Goal: Check status: Check status

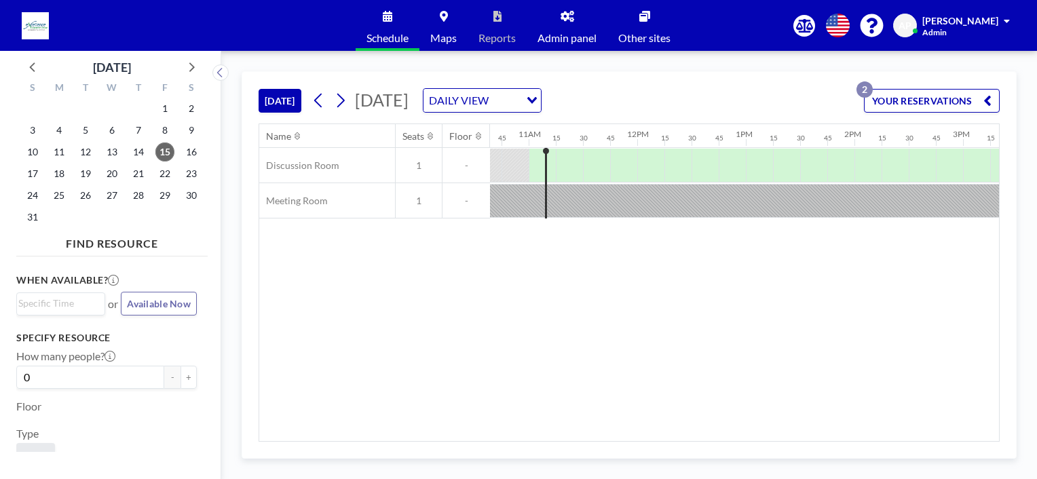
scroll to position [0, 1167]
click at [574, 40] on span "Admin panel" at bounding box center [566, 38] width 59 height 11
click at [555, 26] on link "Admin panel" at bounding box center [566, 25] width 81 height 51
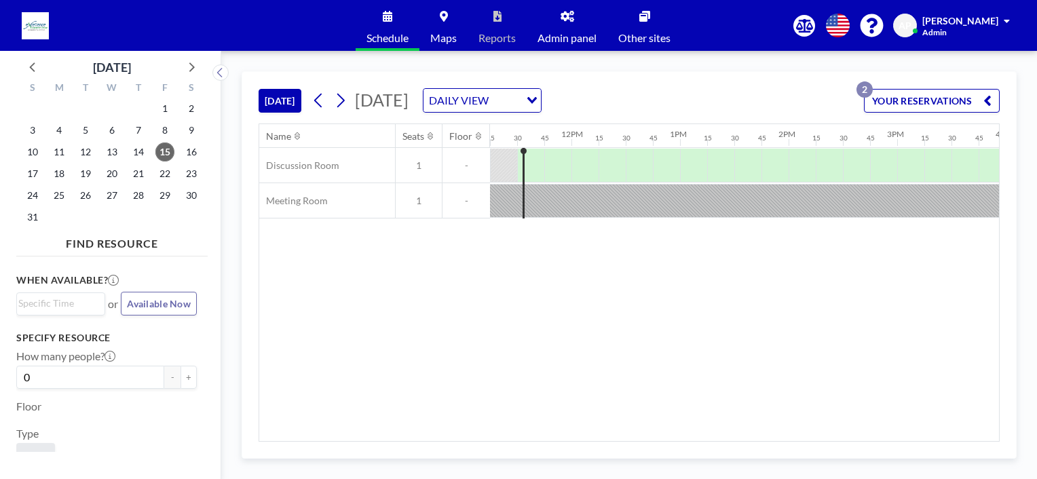
click at [944, 99] on button "YOUR RESERVATIONS 2" at bounding box center [932, 101] width 136 height 24
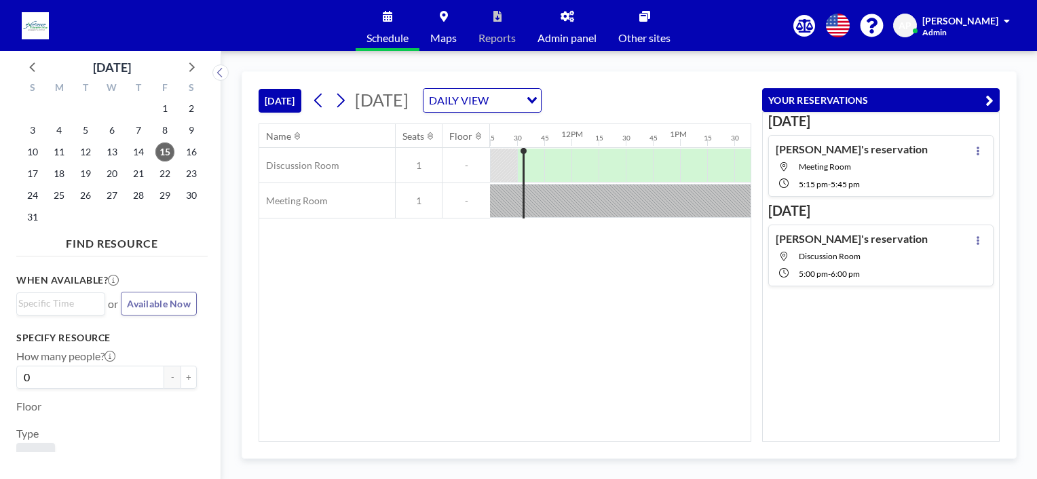
click at [609, 347] on div "Name Seats Floor 12AM 15 30 45 1AM 15 30 45 2AM 15 30 45 3AM 15 30 45 4AM 15 30…" at bounding box center [504, 282] width 491 height 317
click at [610, 286] on div "Name Seats Floor 12AM 15 30 45 1AM 15 30 45 2AM 15 30 45 3AM 15 30 45 4AM 15 30…" at bounding box center [504, 282] width 491 height 317
click at [923, 60] on div "[DATE] [DATE] DAILY VIEW Loading... Name Seats Floor 12AM 15 30 45 1AM 15 30 45…" at bounding box center [628, 265] width 815 height 428
drag, startPoint x: 689, startPoint y: 332, endPoint x: 765, endPoint y: 260, distance: 105.1
click at [692, 332] on div "Name Seats Floor 12AM 15 30 45 1AM 15 30 45 2AM 15 30 45 3AM 15 30 45 4AM 15 30…" at bounding box center [504, 282] width 491 height 317
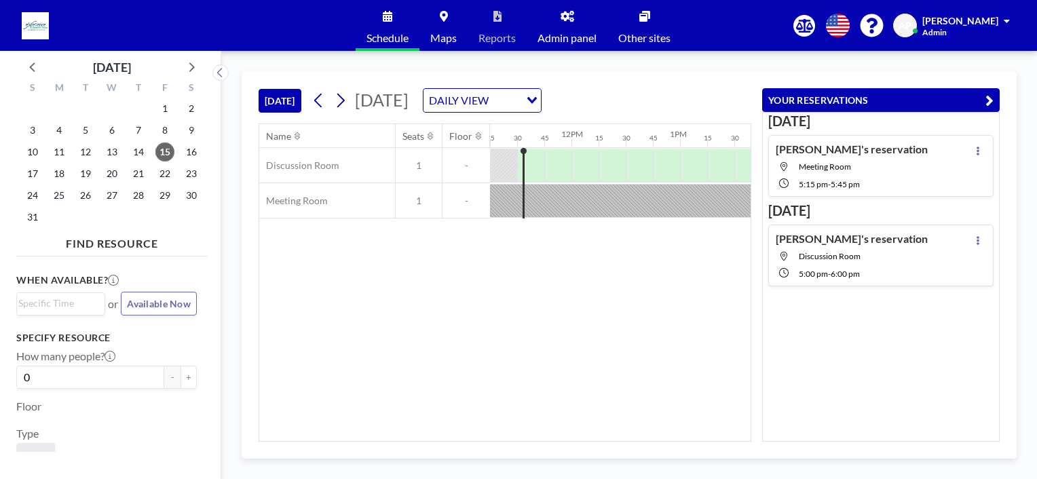
click at [982, 96] on button "YOUR RESERVATIONS" at bounding box center [880, 100] width 237 height 24
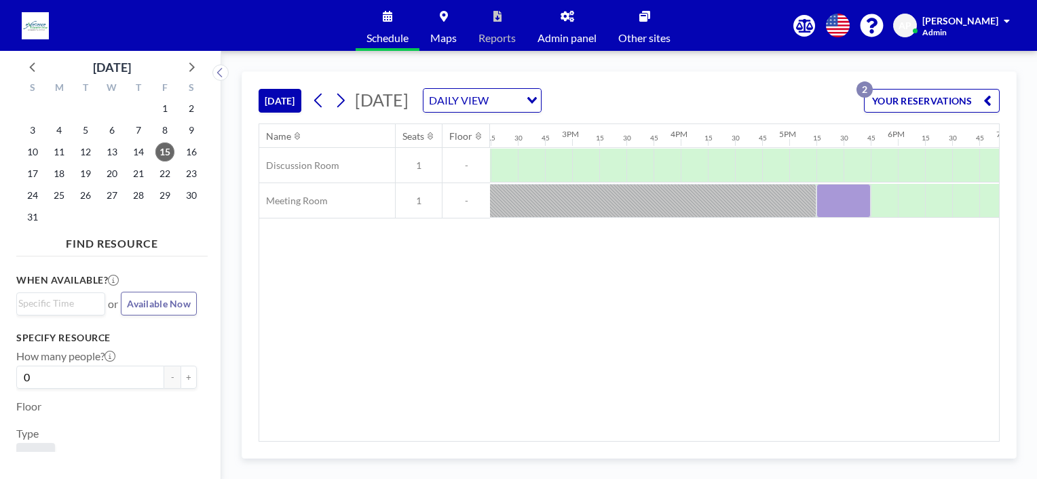
scroll to position [0, 1744]
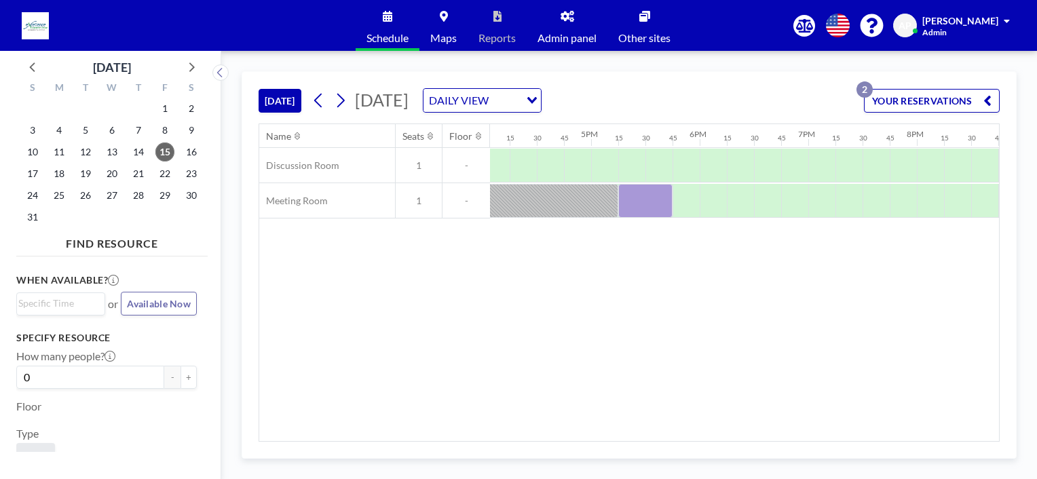
drag, startPoint x: 722, startPoint y: 441, endPoint x: 856, endPoint y: 444, distance: 133.7
click at [856, 444] on div "[DATE] [DATE] DAILY VIEW Loading... YOUR RESERVATIONS 2 Name Seats Floor 12AM 1…" at bounding box center [629, 264] width 775 height 387
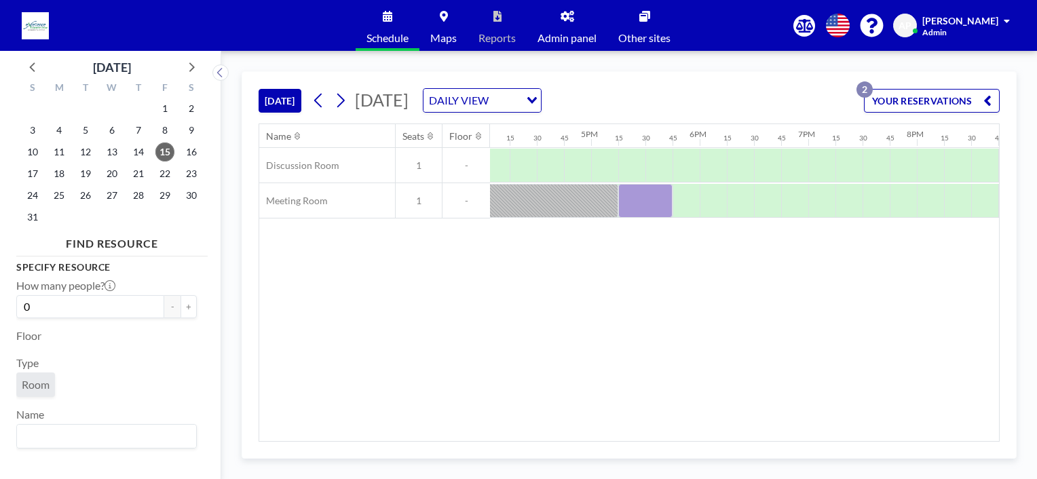
scroll to position [0, 0]
